Goal: Task Accomplishment & Management: Manage account settings

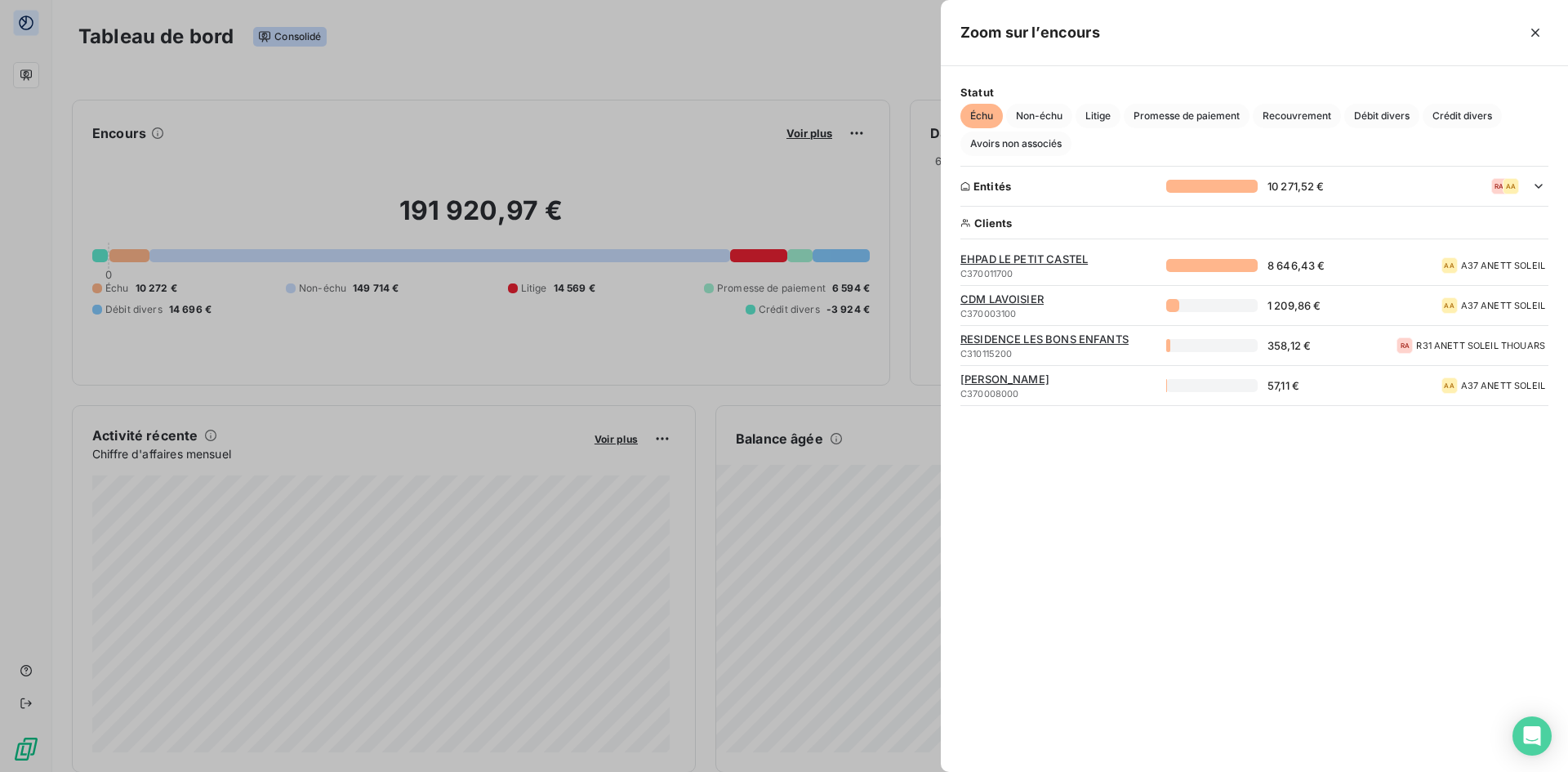
click at [1008, 298] on span "CDM LAVOISIER" at bounding box center [1058, 299] width 196 height 13
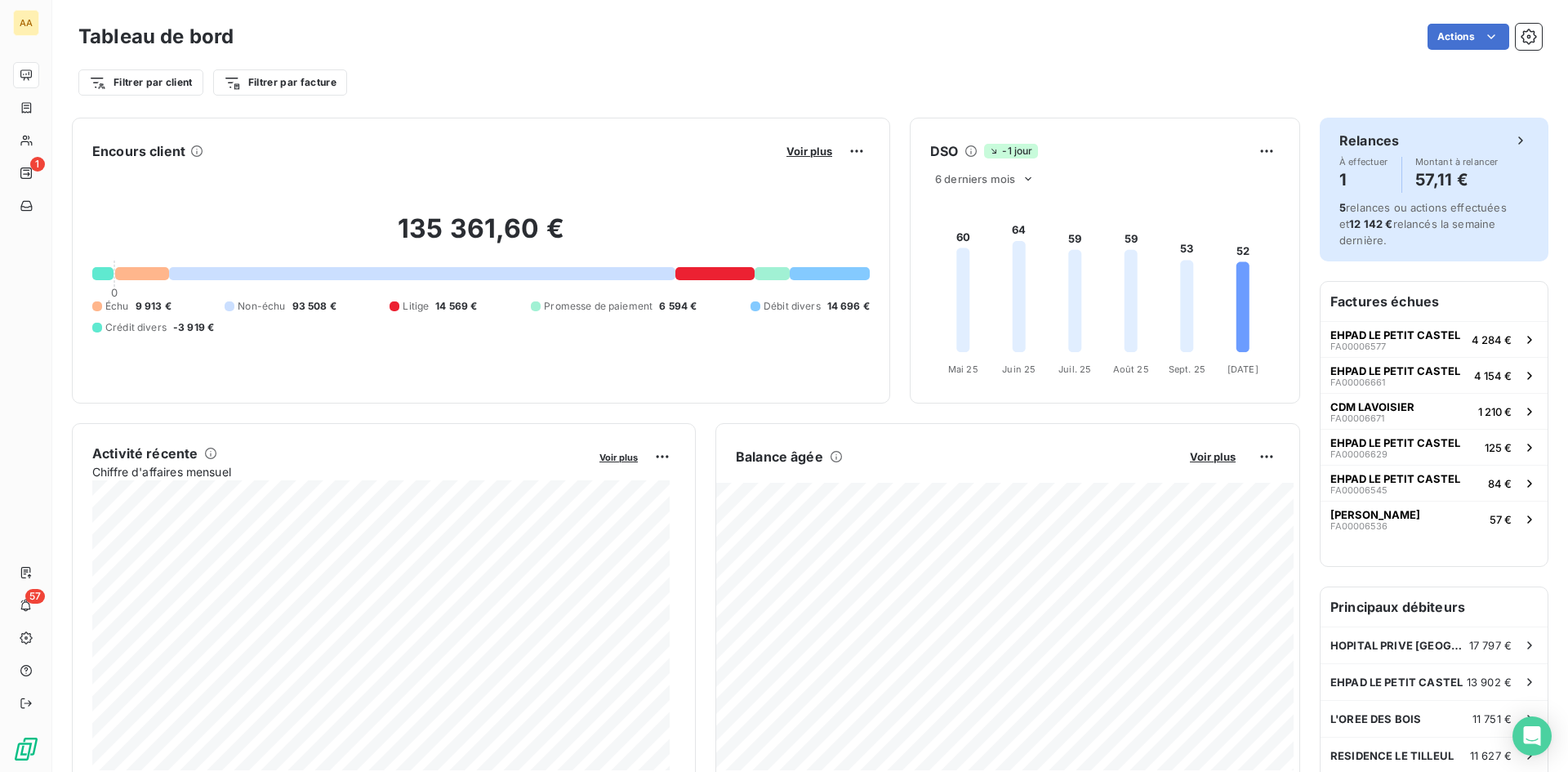
click at [1377, 173] on div "À effectuer 1 Montant à relancer 57,11 €" at bounding box center [1434, 174] width 190 height 36
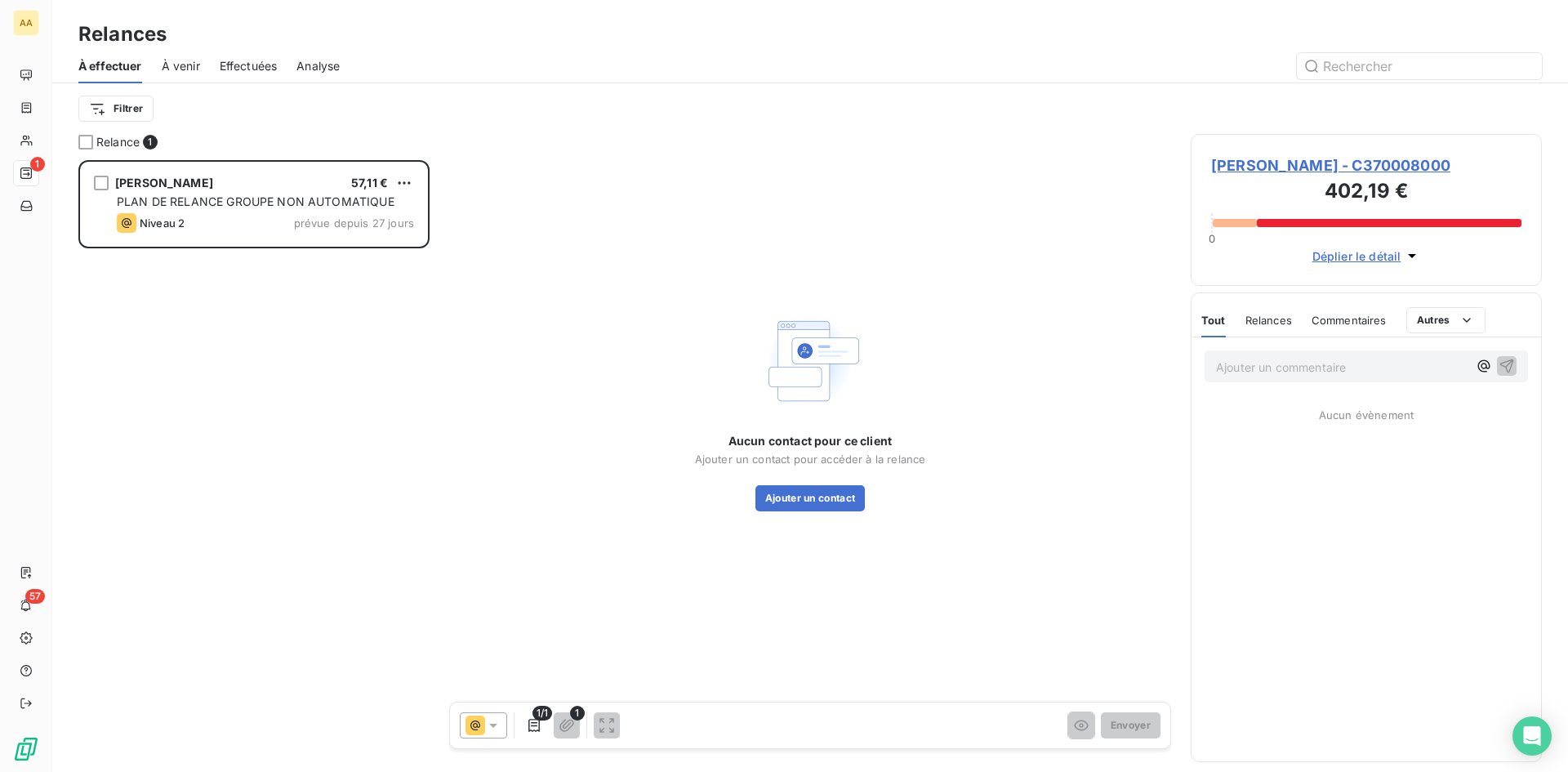
scroll to position [599, 339]
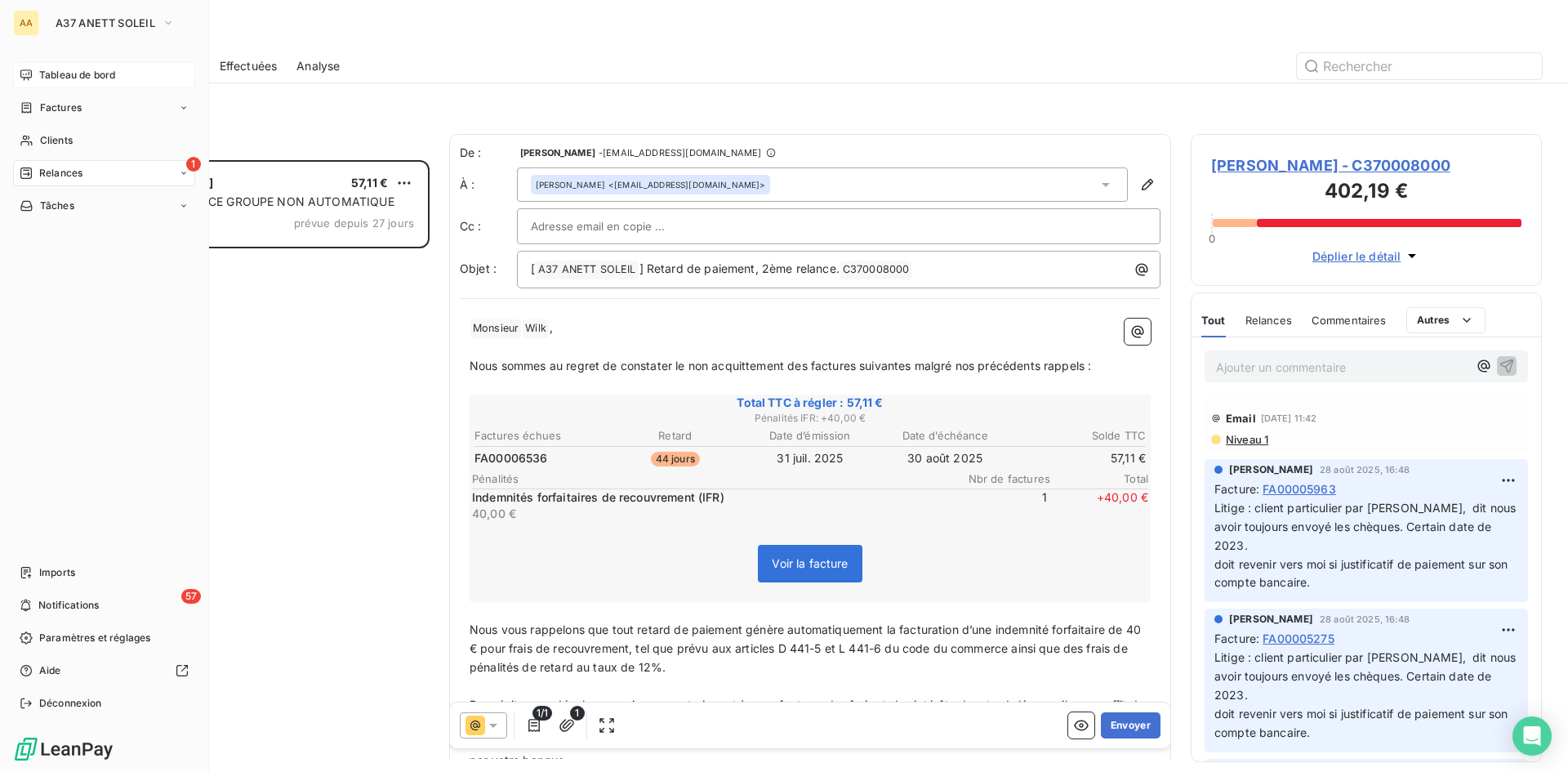
click at [77, 71] on span "Tableau de bord" at bounding box center [77, 75] width 76 height 15
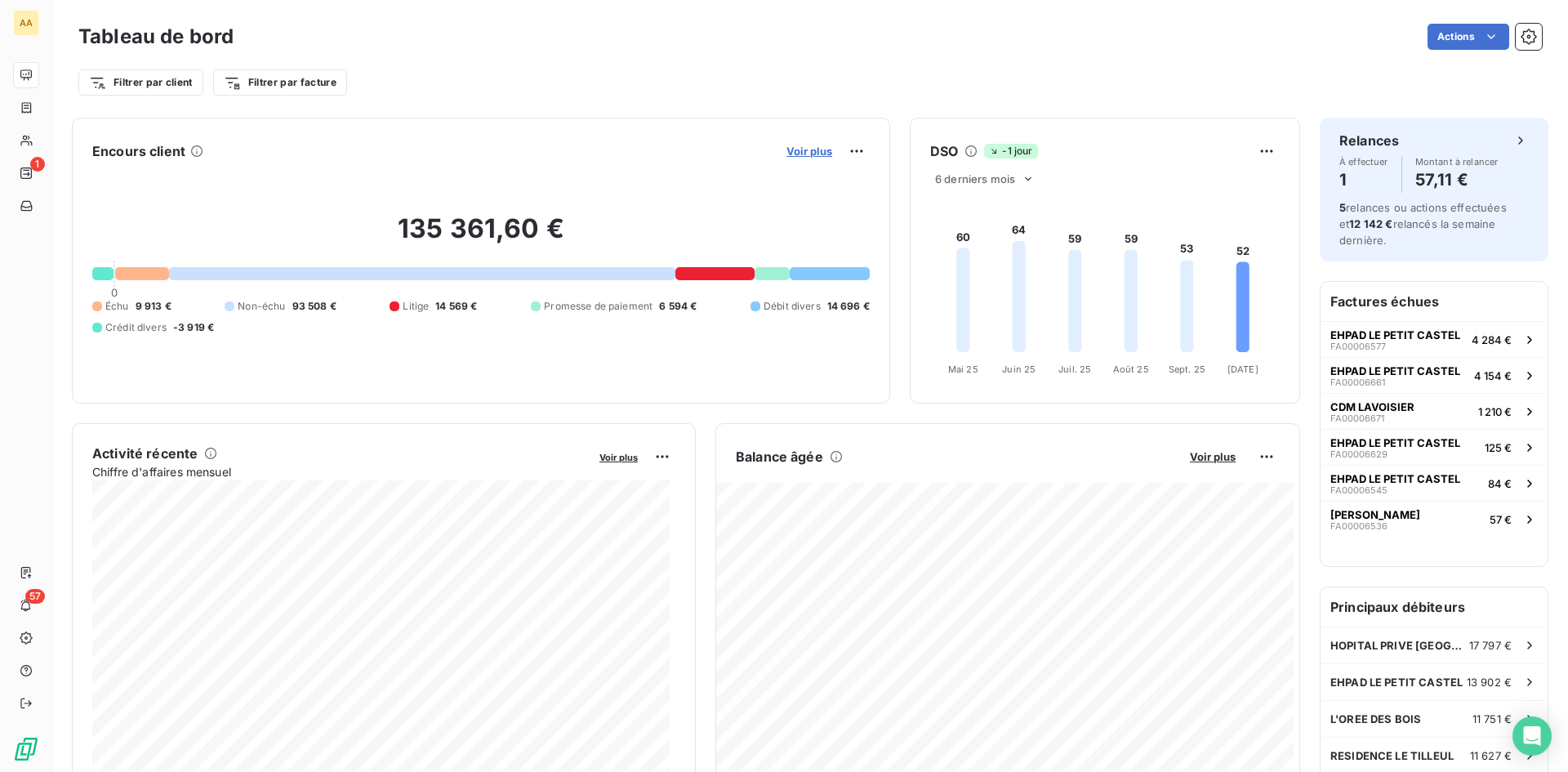
click at [801, 154] on span "Voir plus" at bounding box center [809, 151] width 46 height 13
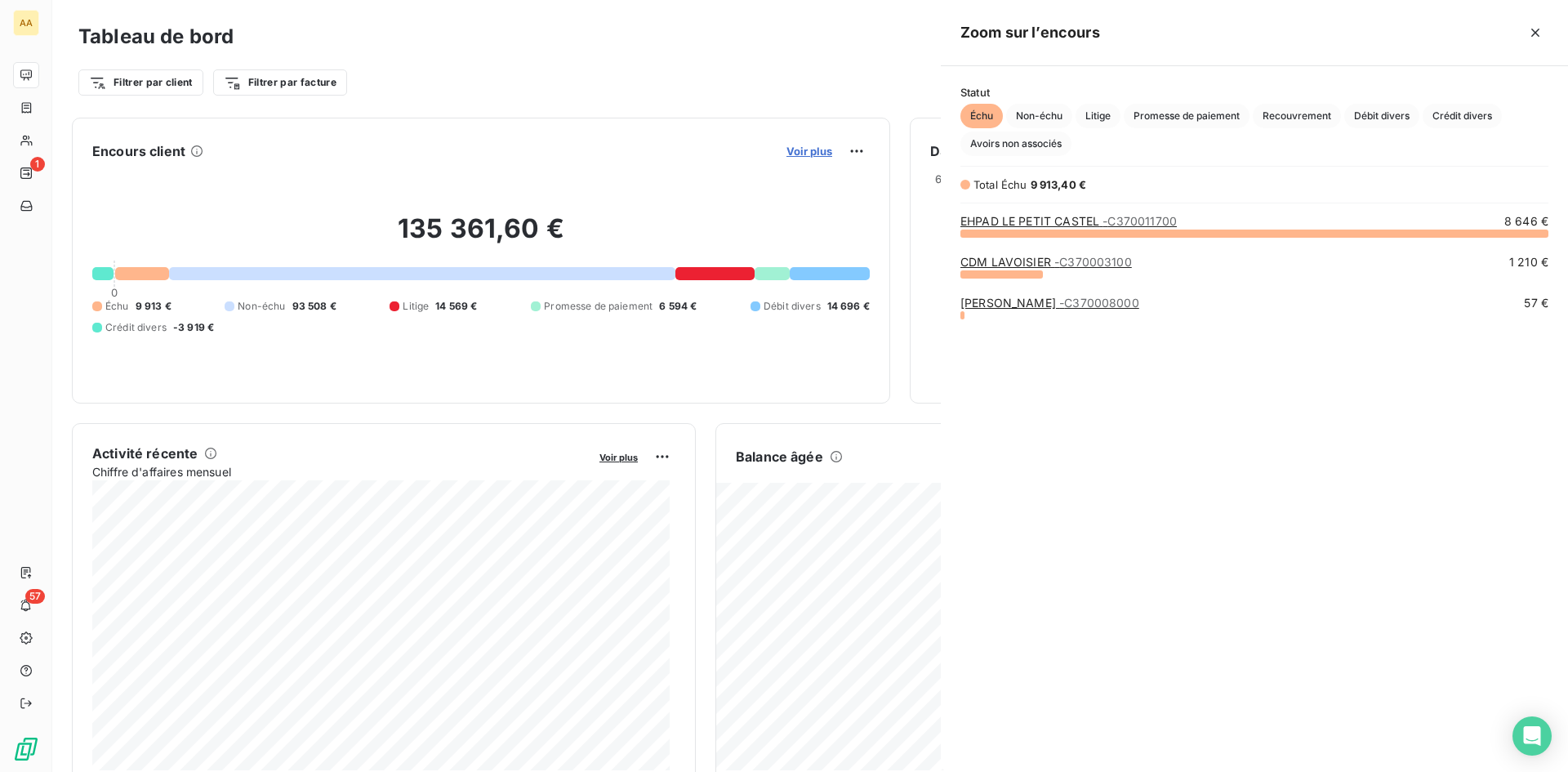
scroll to position [527, 615]
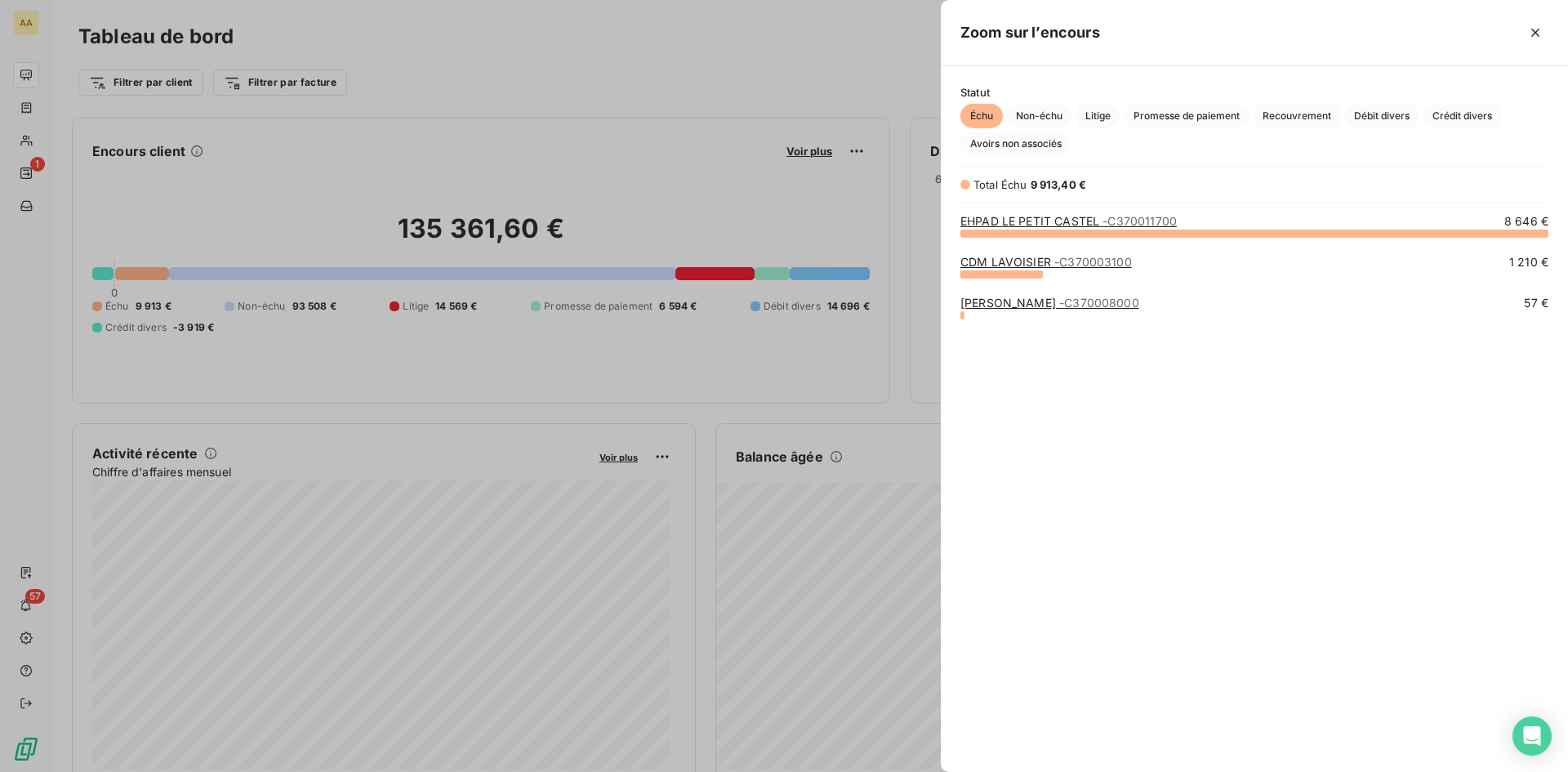
click at [798, 151] on div at bounding box center [784, 386] width 1568 height 772
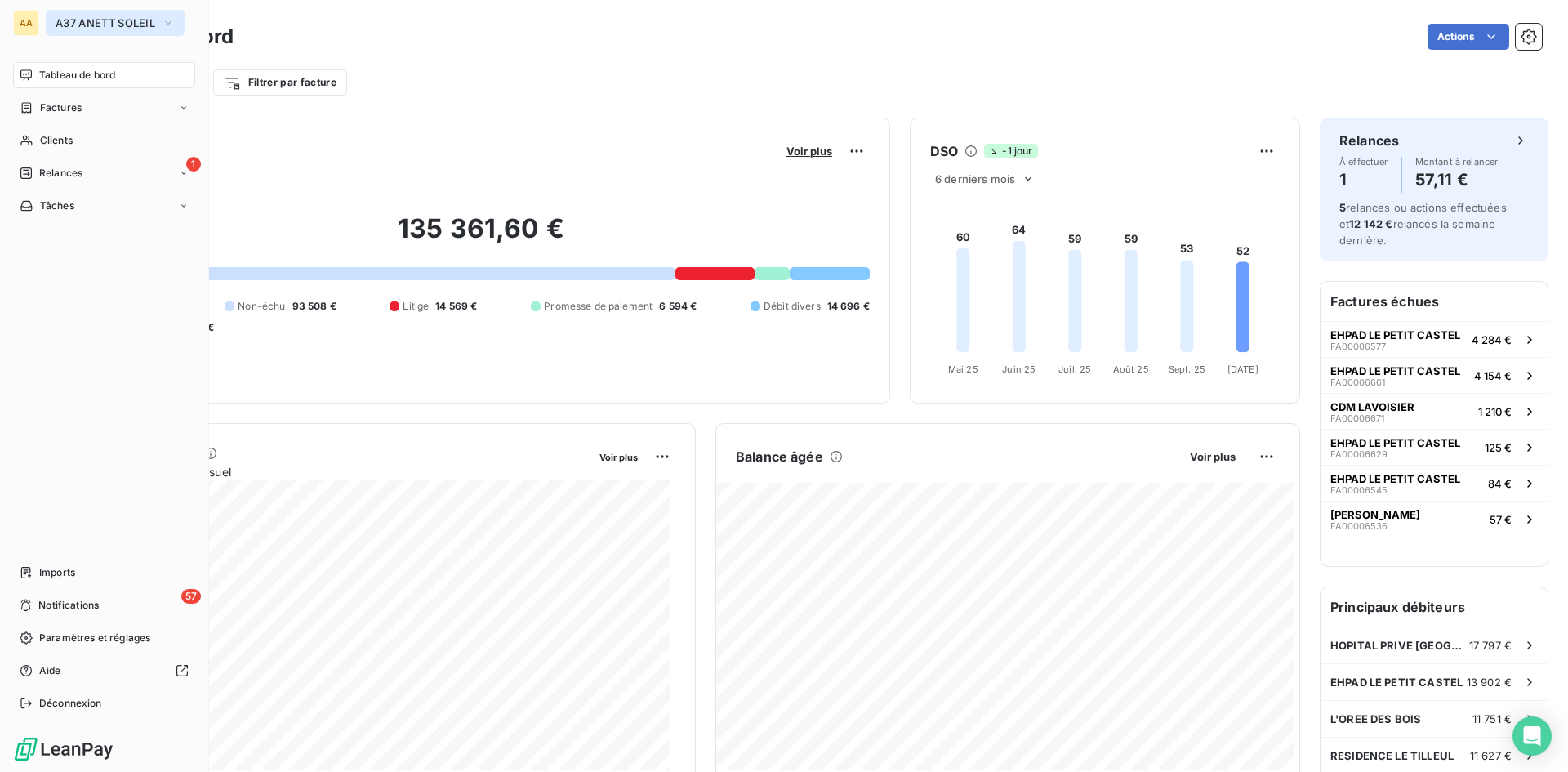
click at [165, 20] on icon "button" at bounding box center [168, 23] width 13 height 17
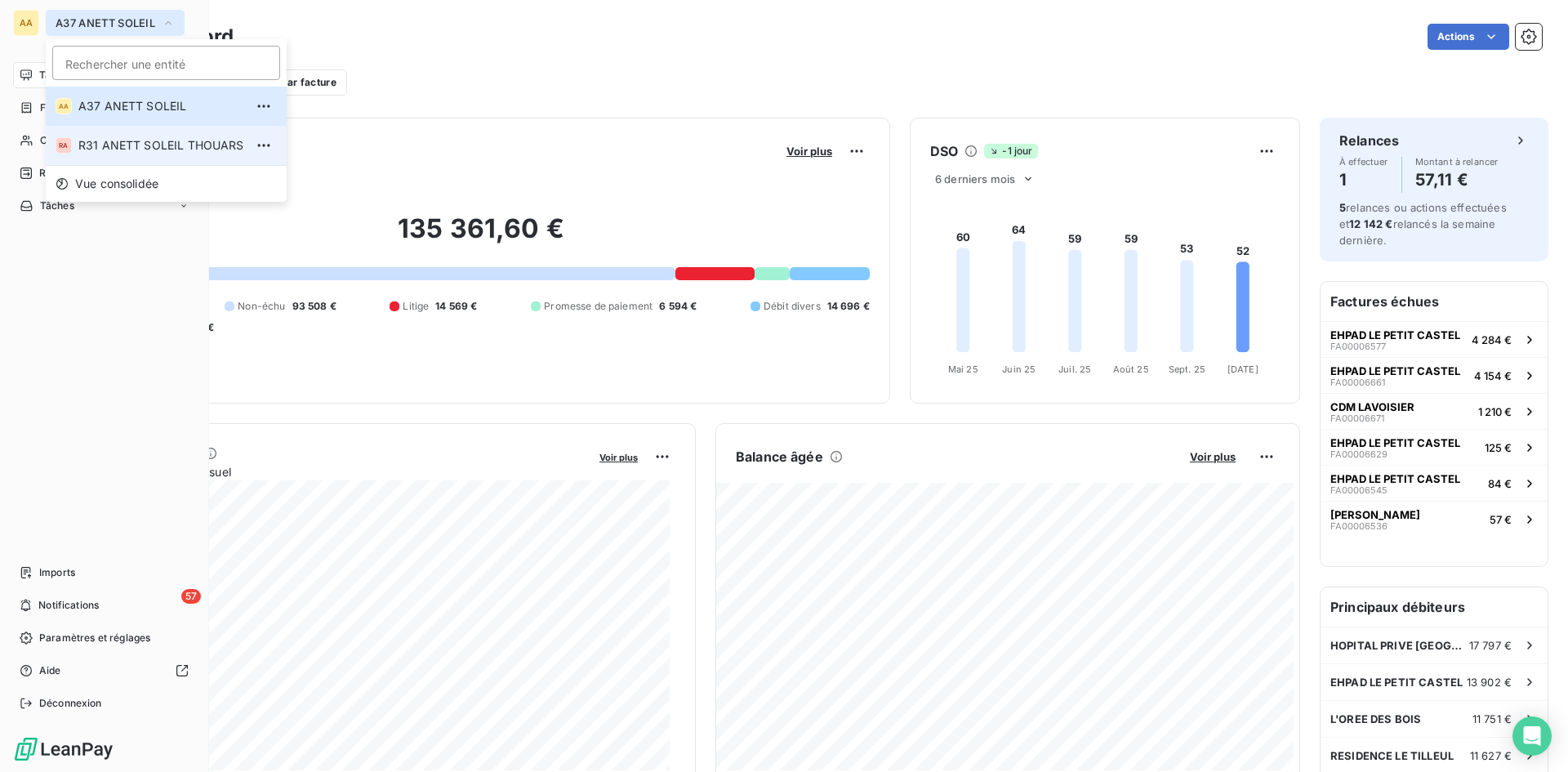
click at [125, 143] on span "R31 ANETT SOLEIL THOUARS" at bounding box center [161, 146] width 166 height 17
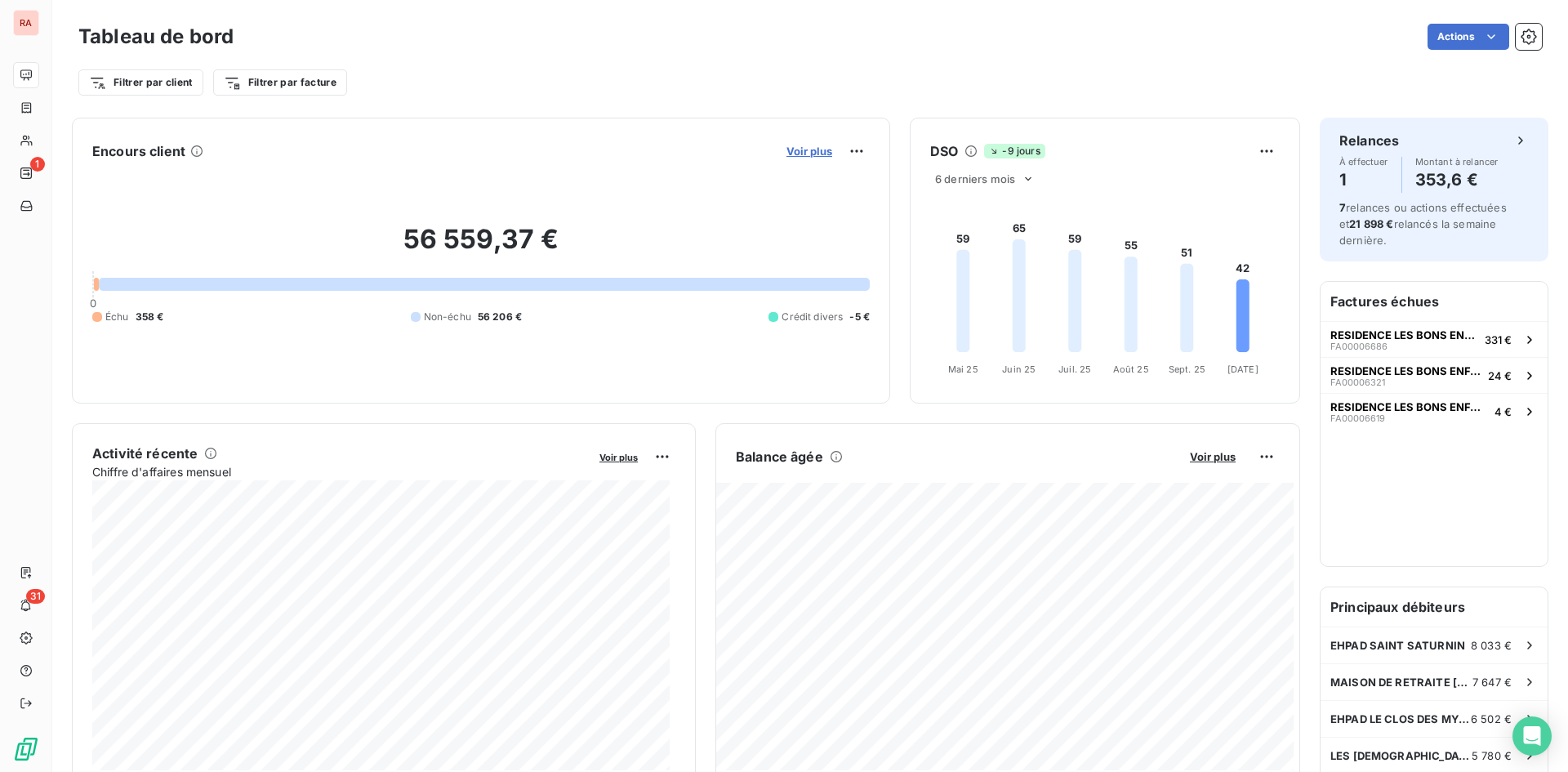
click at [811, 154] on span "Voir plus" at bounding box center [809, 151] width 46 height 13
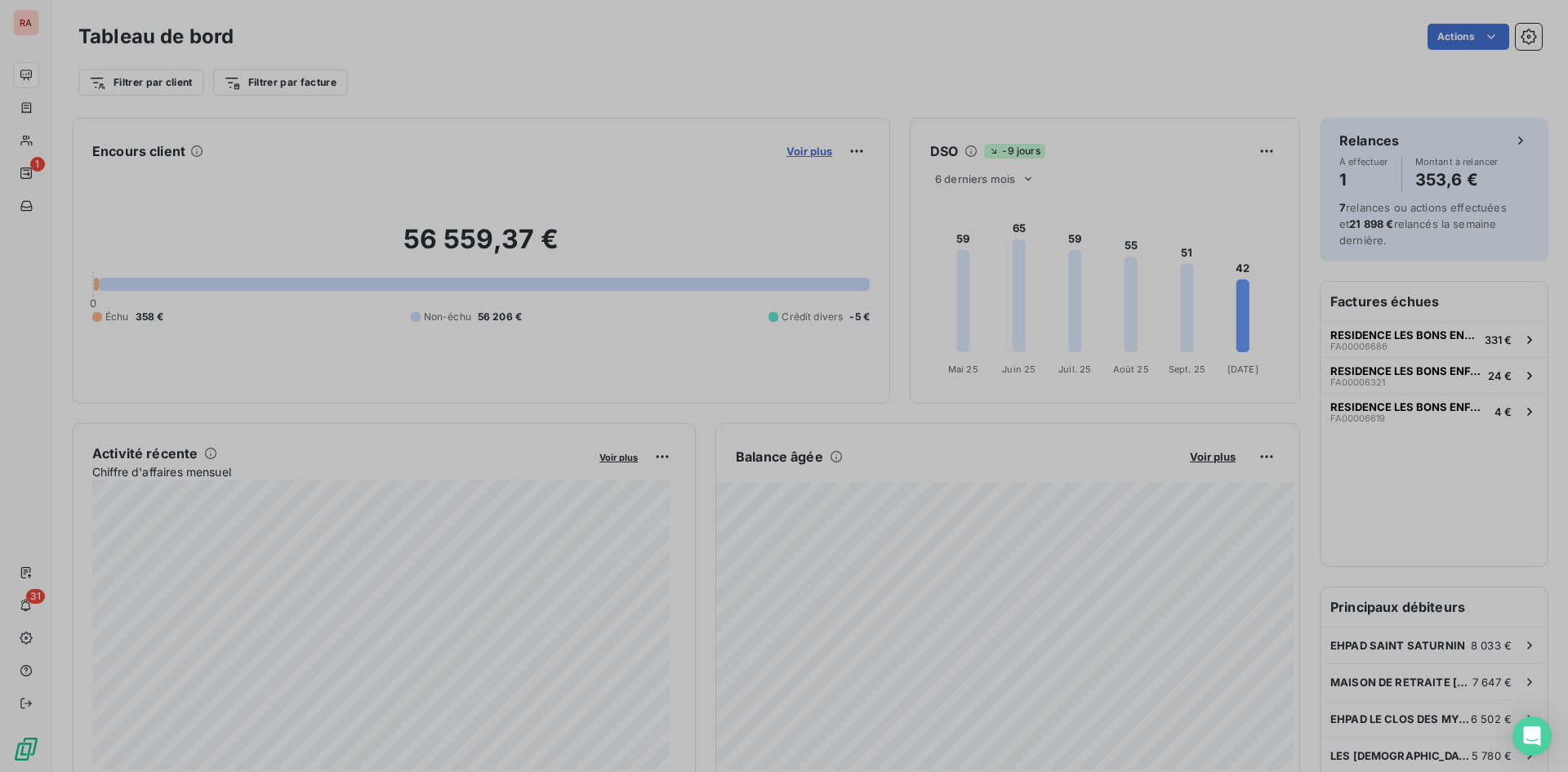
scroll to position [760, 615]
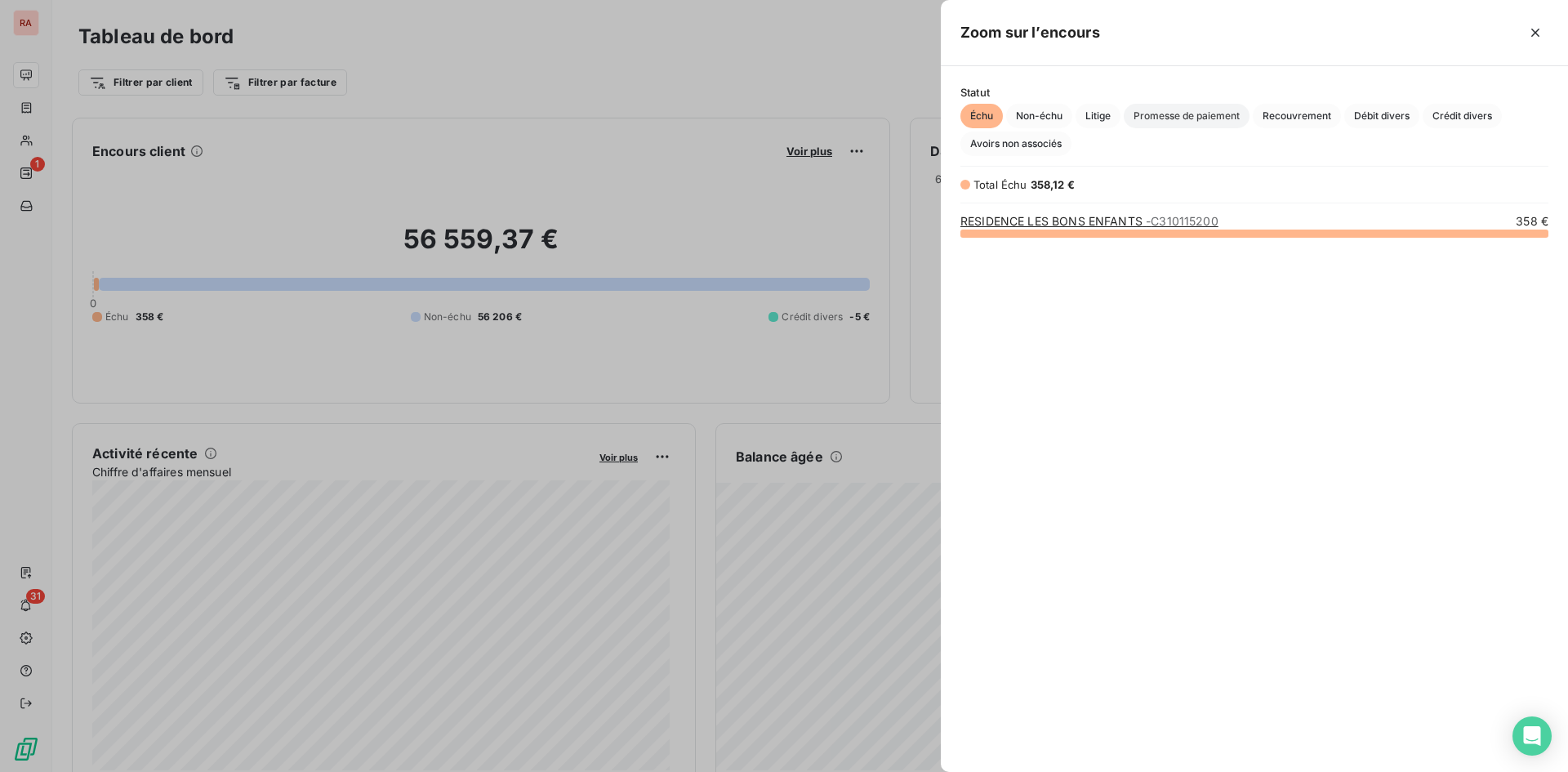
click at [1188, 118] on span "Promesse de paiement" at bounding box center [1186, 116] width 126 height 24
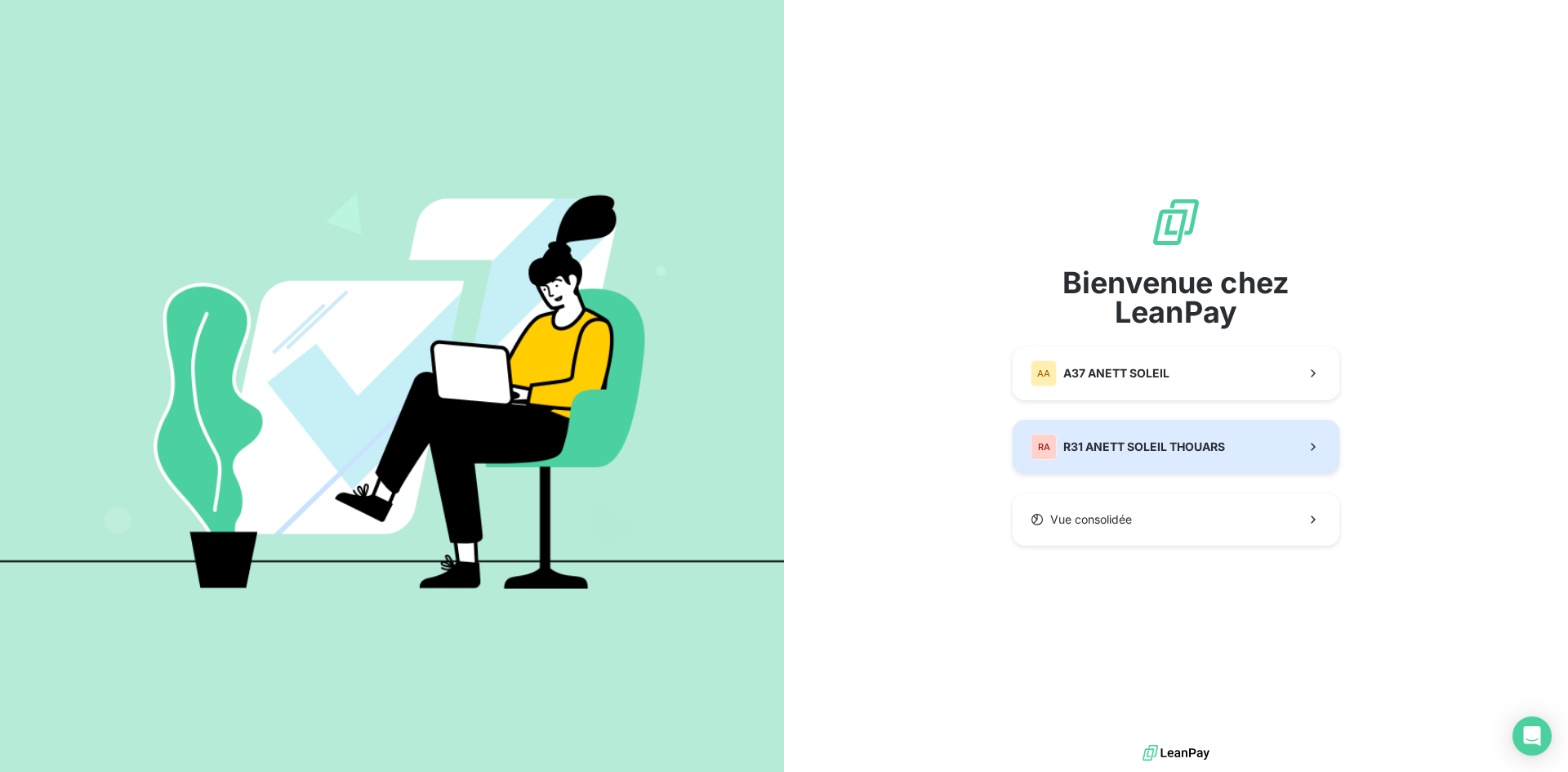
click at [1157, 440] on span "R31 ANETT SOLEIL THOUARS" at bounding box center [1144, 447] width 161 height 17
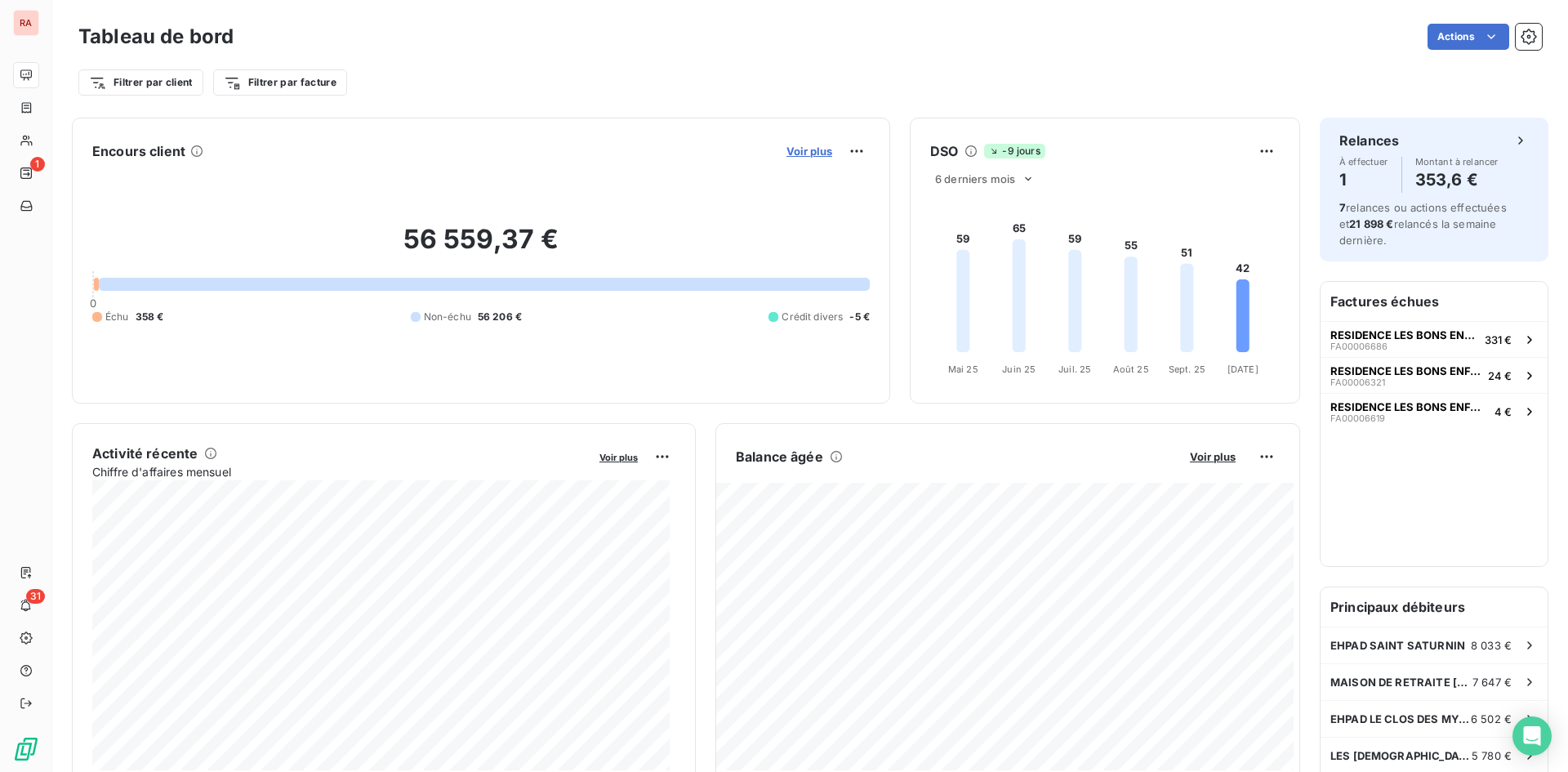
click at [811, 148] on span "Voir plus" at bounding box center [809, 151] width 46 height 13
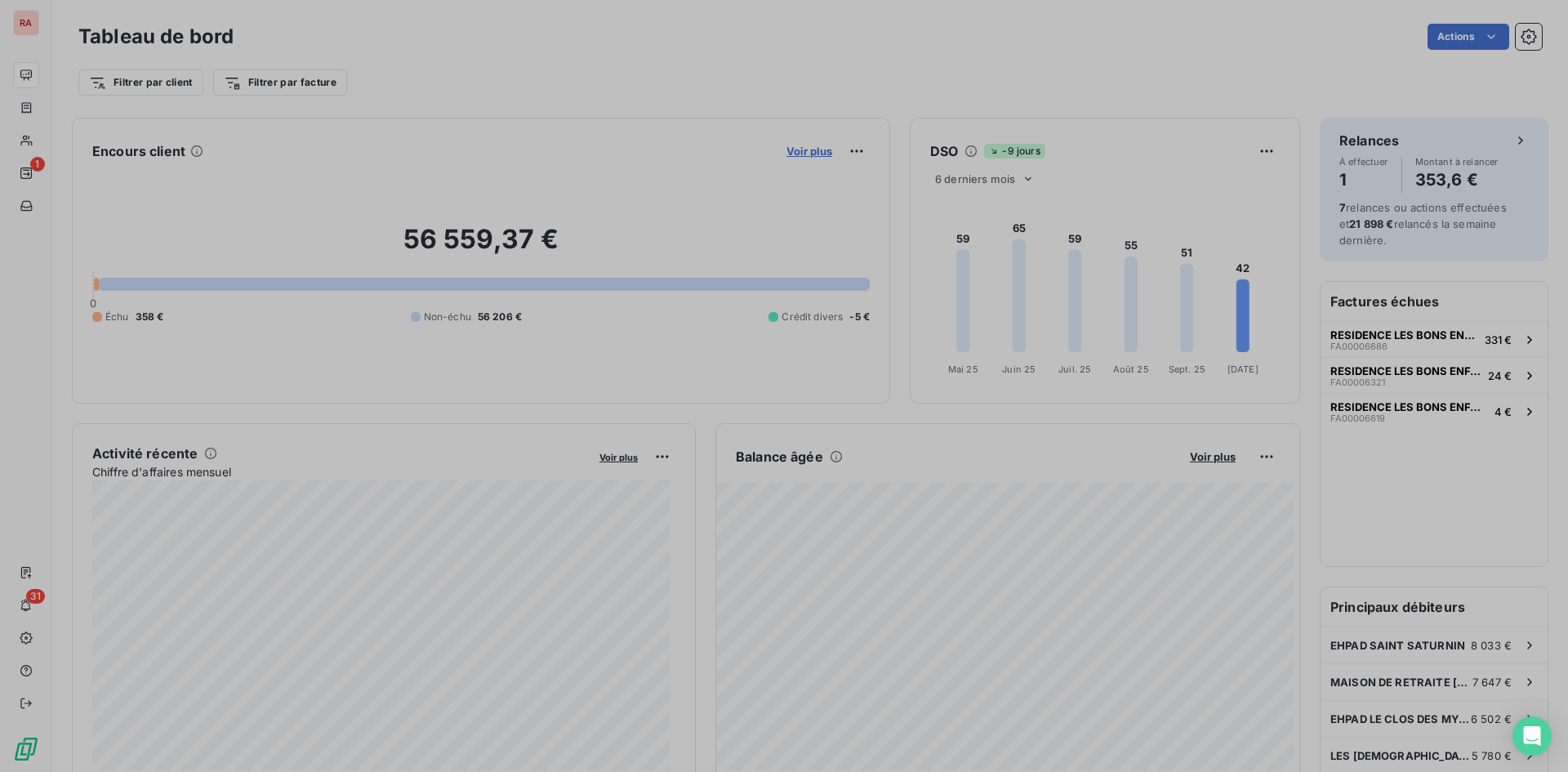
scroll to position [527, 615]
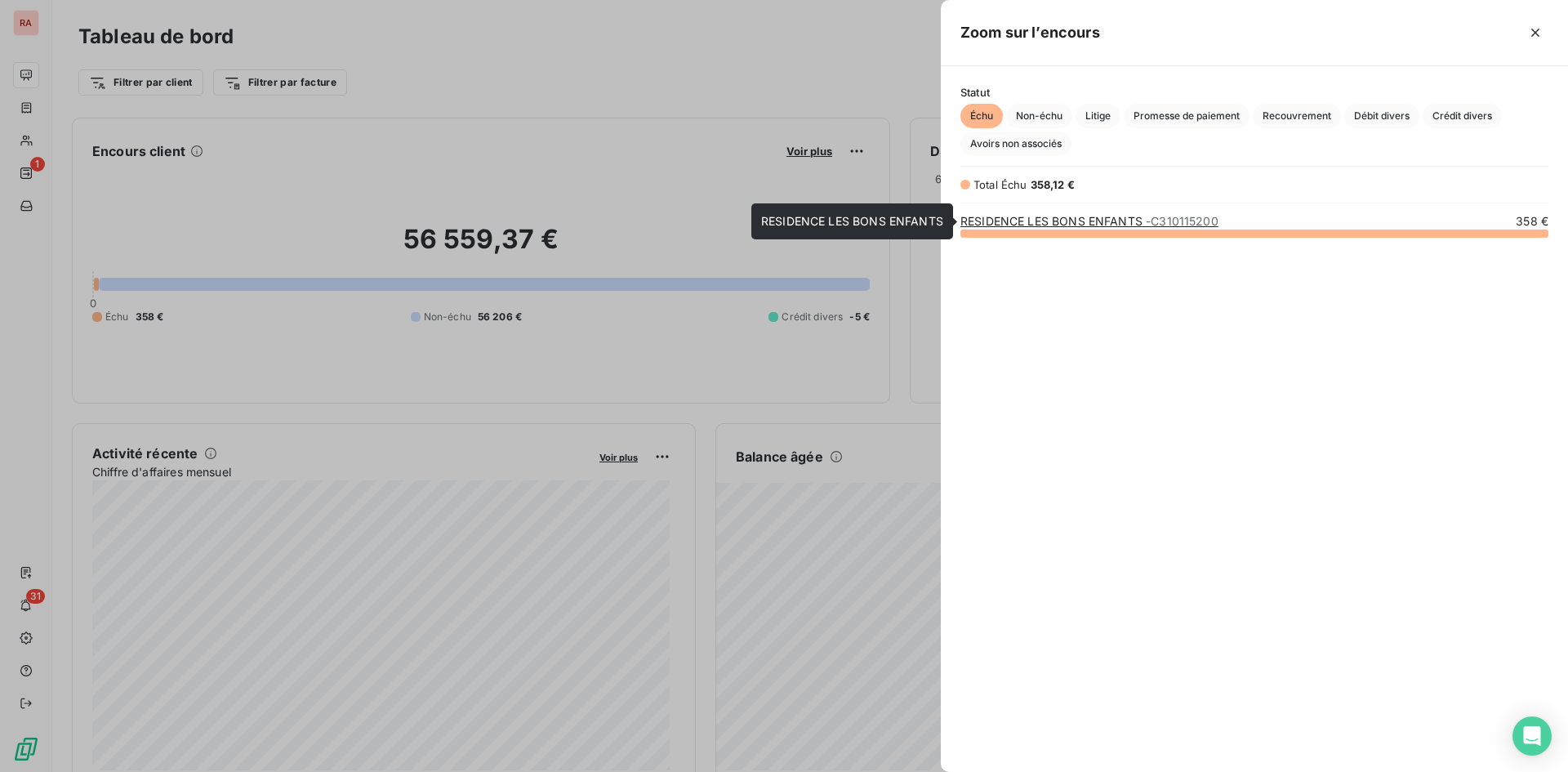
click at [1042, 224] on link "RESIDENCE LES BONS ENFANTS - C310115200" at bounding box center [1089, 220] width 258 height 14
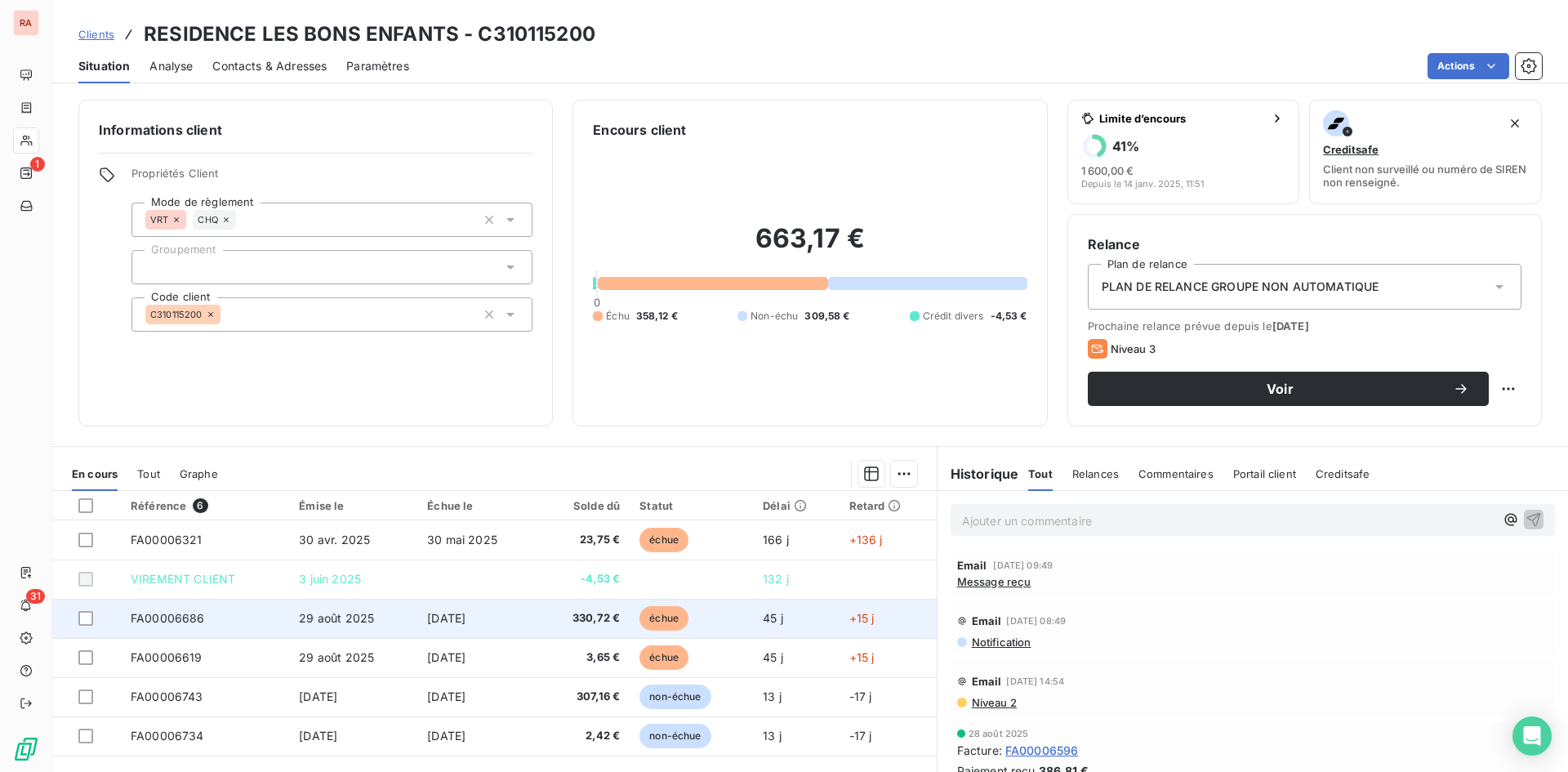
click at [344, 618] on span "29 août 2025" at bounding box center [336, 617] width 75 height 14
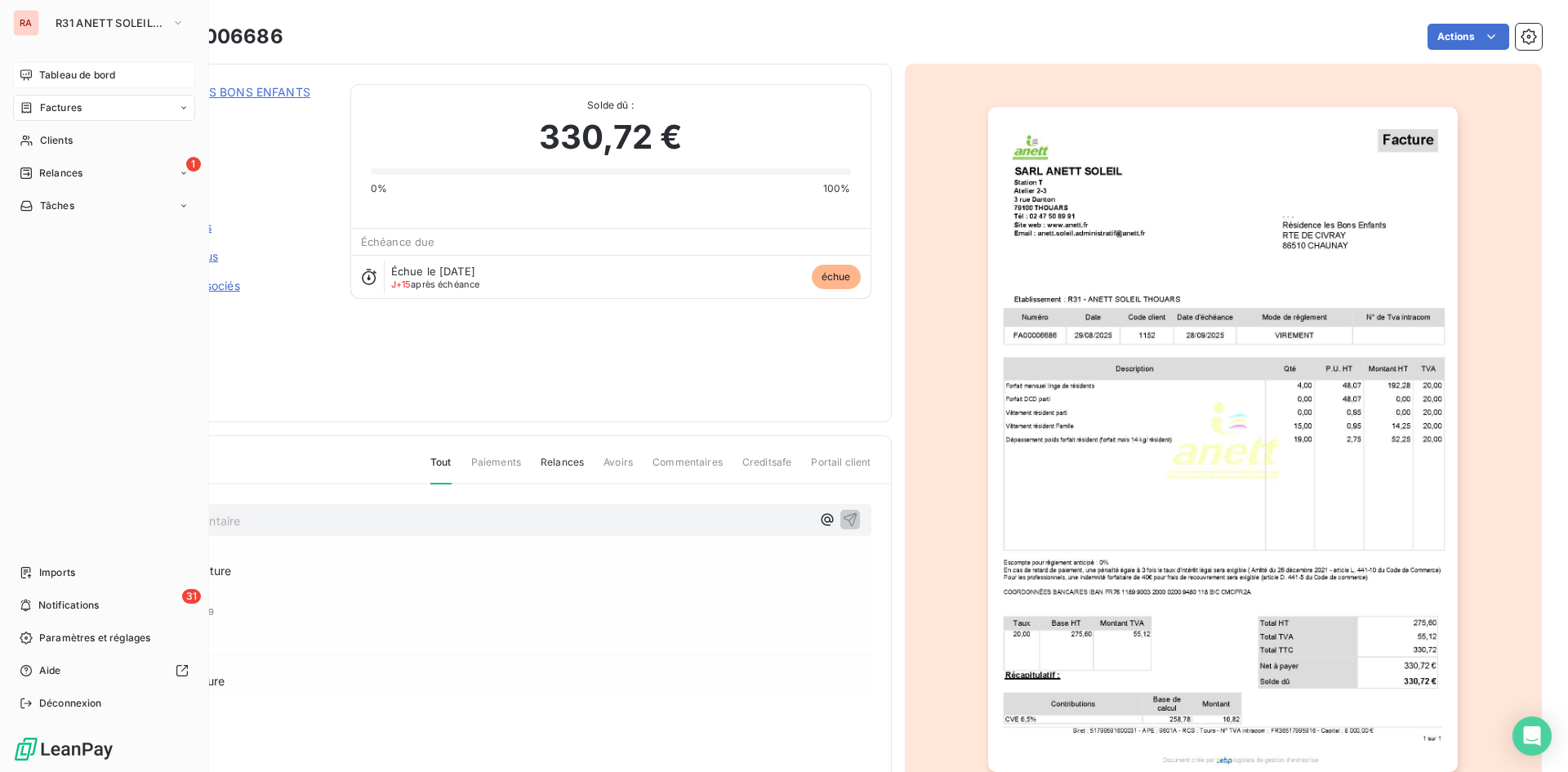
click at [77, 72] on span "Tableau de bord" at bounding box center [77, 75] width 76 height 15
